Goal: Task Accomplishment & Management: Manage account settings

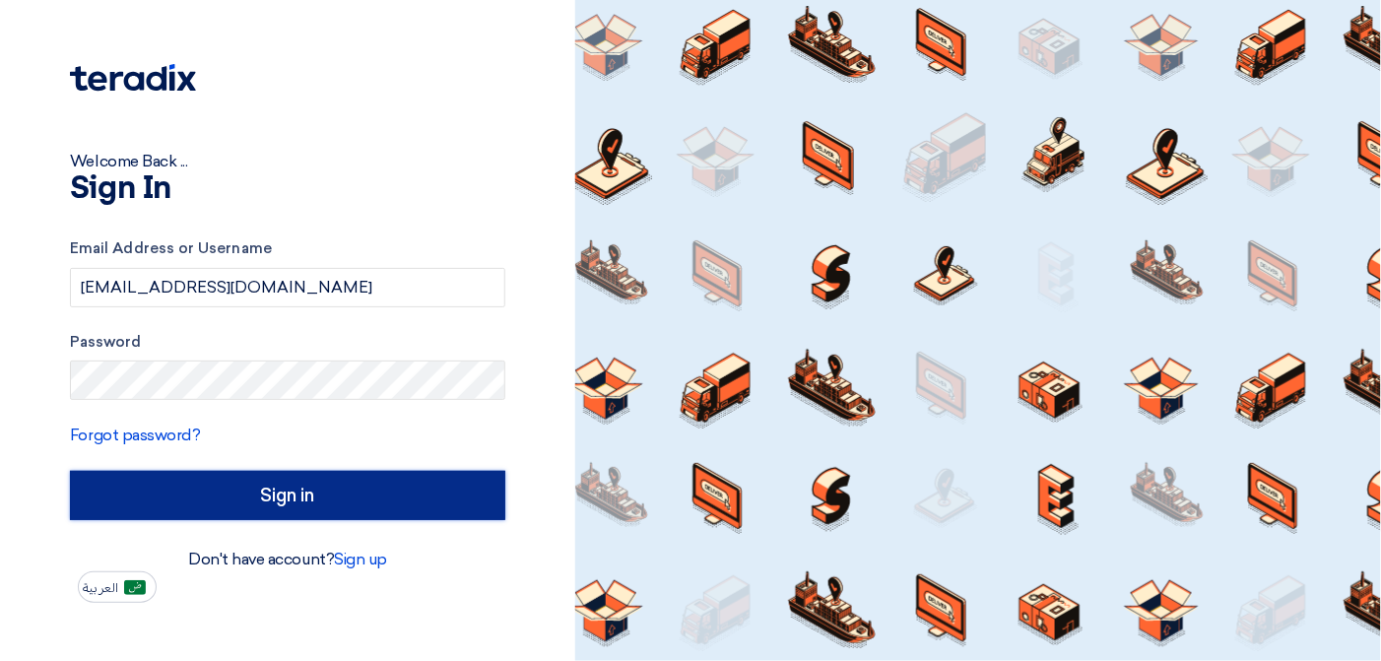
click at [342, 497] on input "Sign in" at bounding box center [287, 495] width 435 height 49
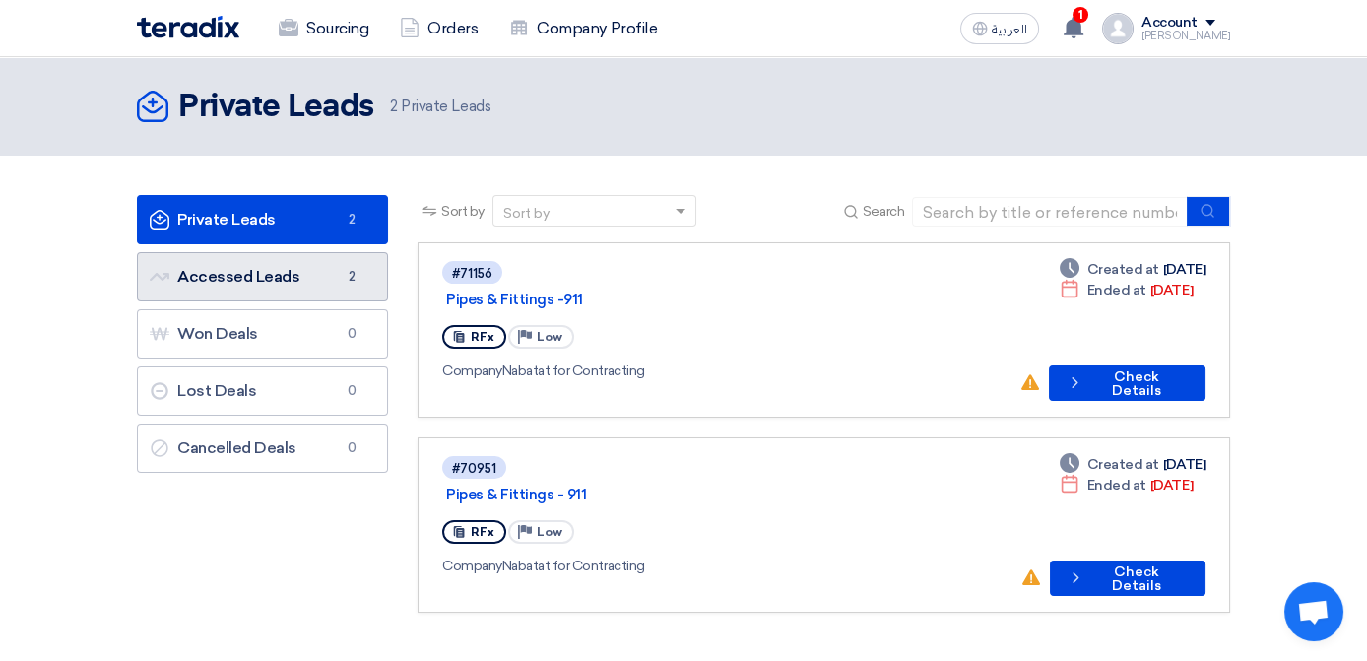
click at [198, 290] on link "Accessed Leads Accessed Leads 2" at bounding box center [262, 276] width 251 height 49
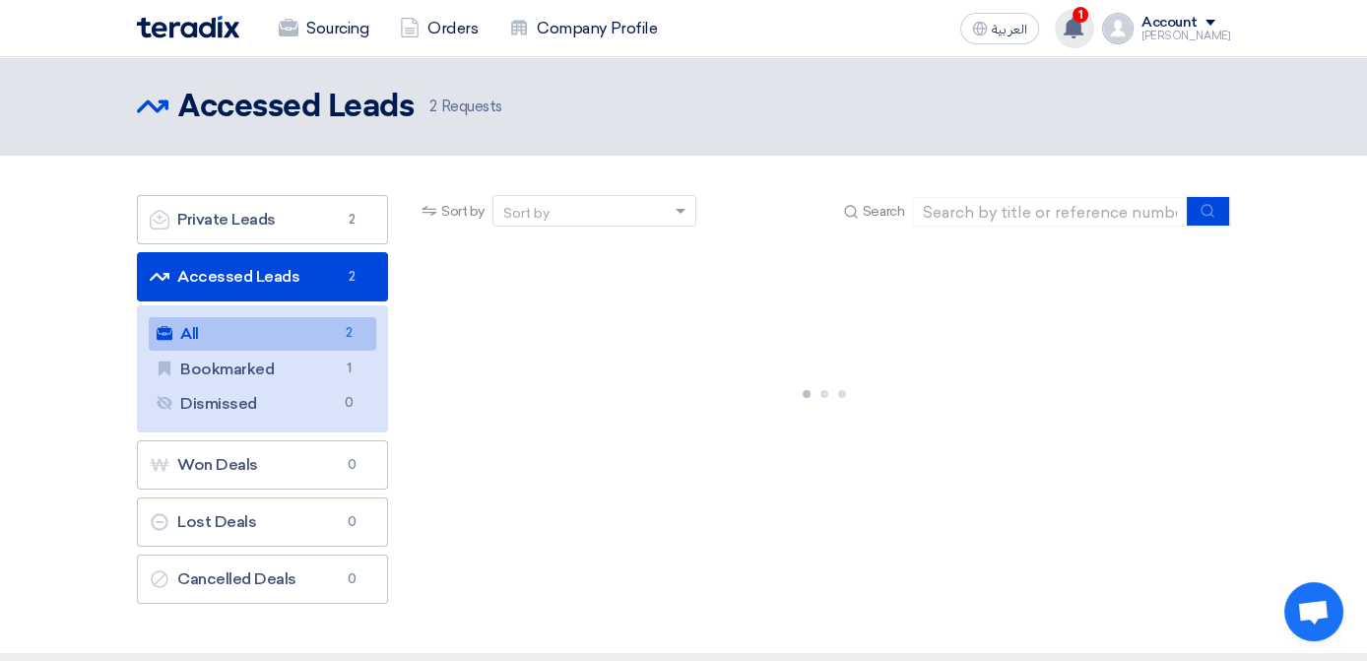
click at [1083, 26] on use at bounding box center [1074, 28] width 20 height 22
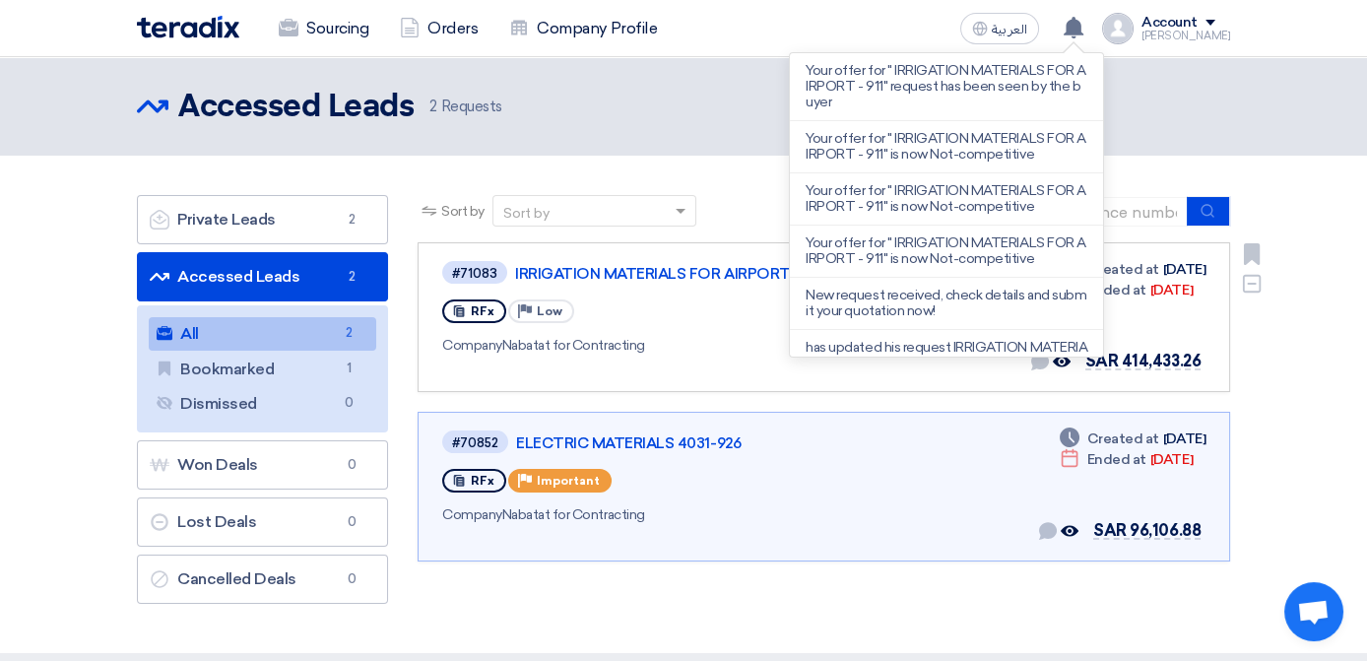
click at [716, 335] on div "Company Nabatat for Contracting" at bounding box center [726, 345] width 569 height 21
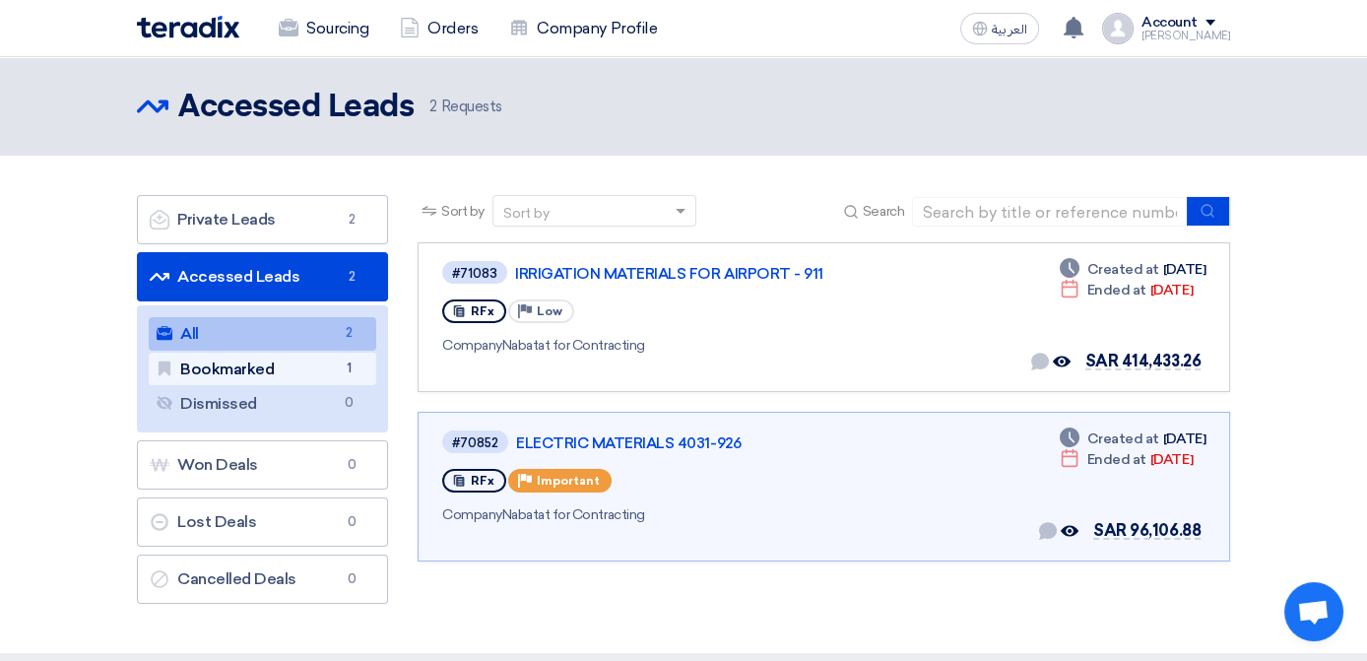
click at [149, 376] on link "Bookmarked Bookmarked 1" at bounding box center [263, 369] width 228 height 33
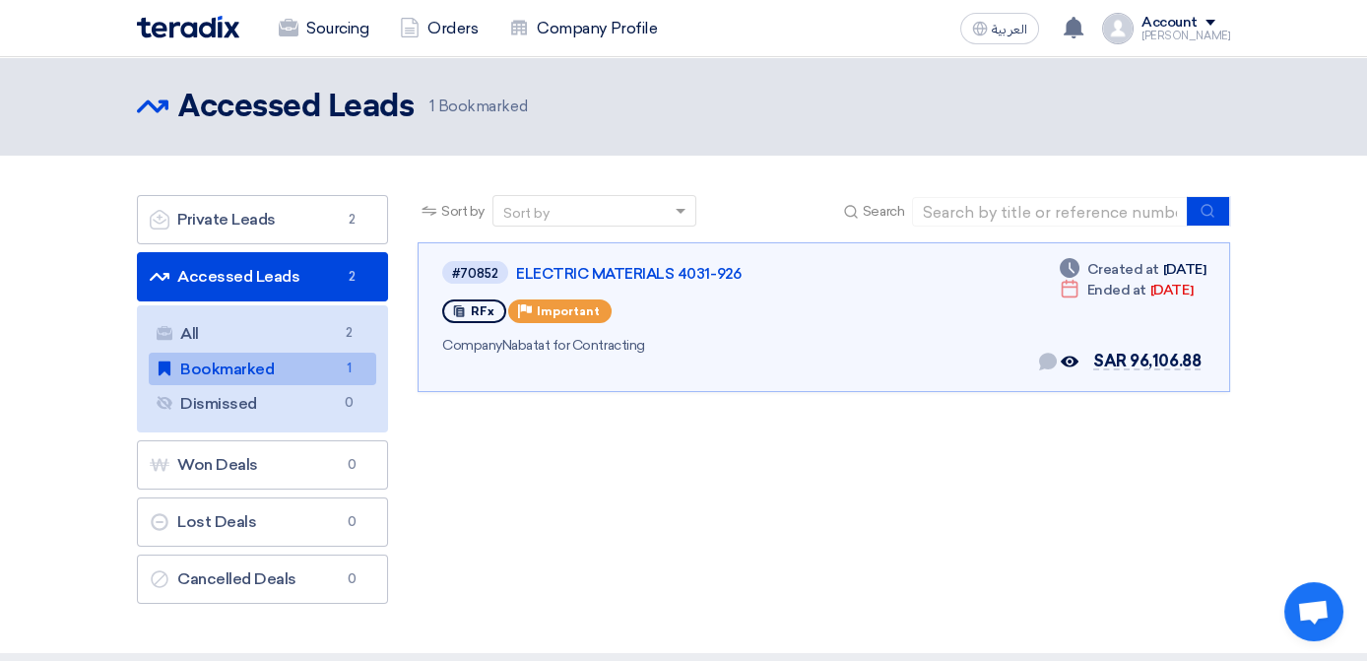
click at [180, 277] on link "Accessed Leads Accessed Leads 2" at bounding box center [262, 276] width 251 height 49
click at [145, 270] on link "Accessed Leads Accessed Leads 2" at bounding box center [262, 276] width 251 height 49
click at [149, 327] on link "All All 2" at bounding box center [263, 333] width 228 height 33
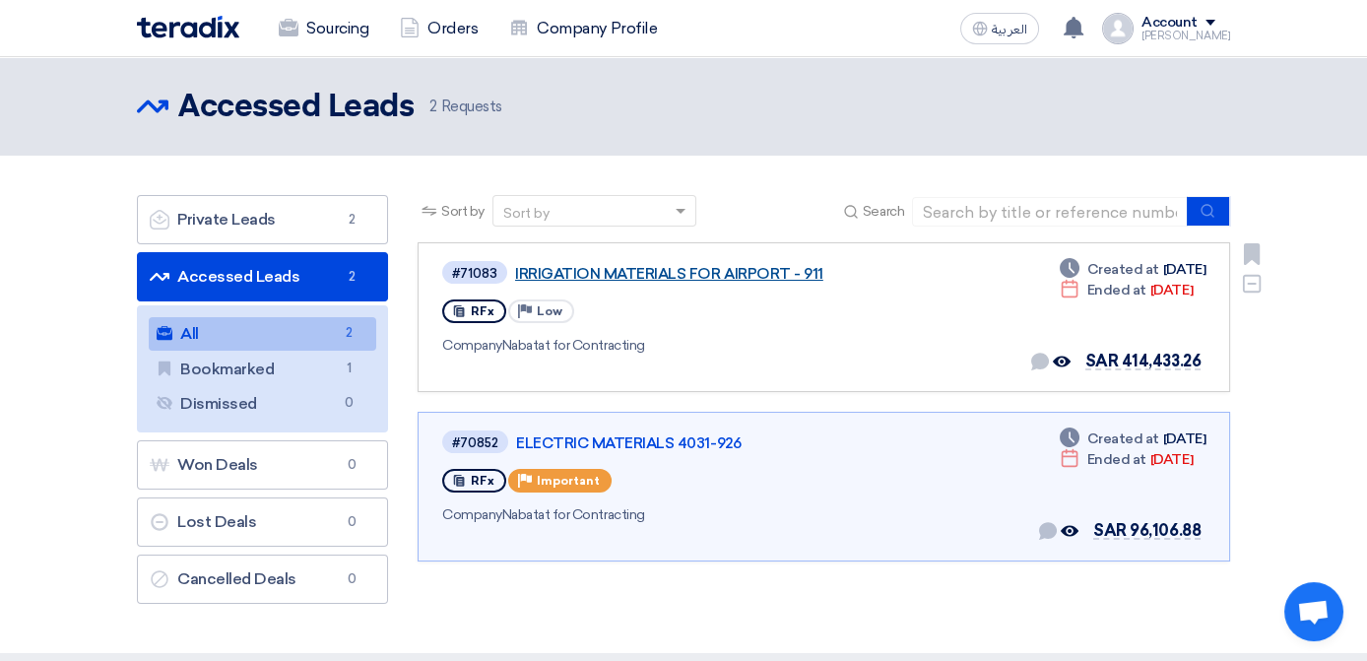
click at [515, 276] on link "IRRIGATION MATERIALS FOR AIRPORT - 911" at bounding box center [761, 274] width 492 height 18
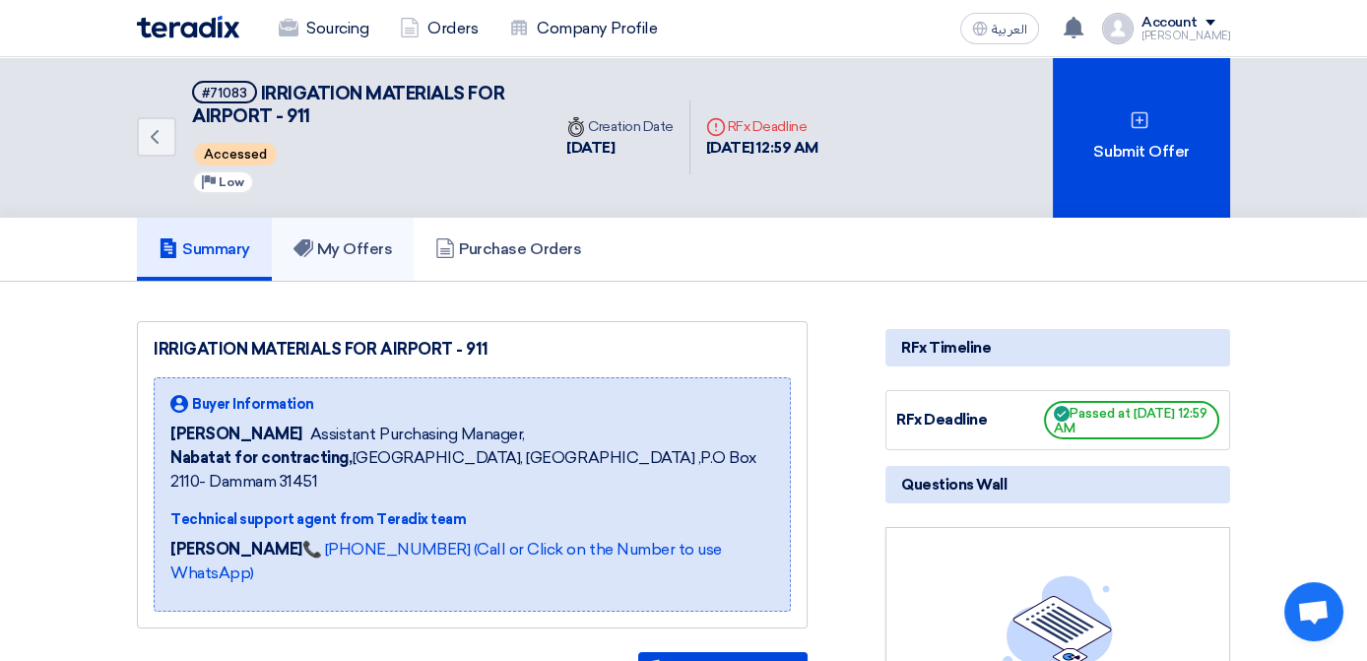
click at [272, 256] on link "My Offers" at bounding box center [343, 249] width 143 height 63
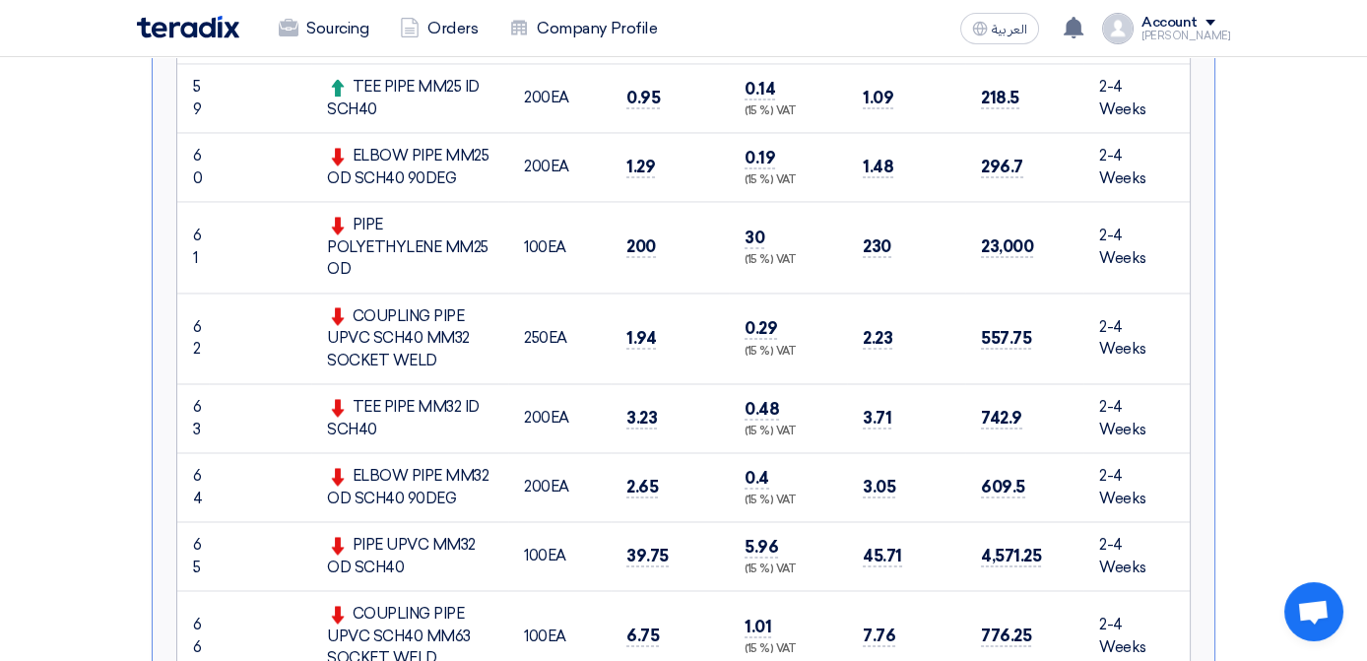
scroll to position [5417, 0]
